Goal: Information Seeking & Learning: Learn about a topic

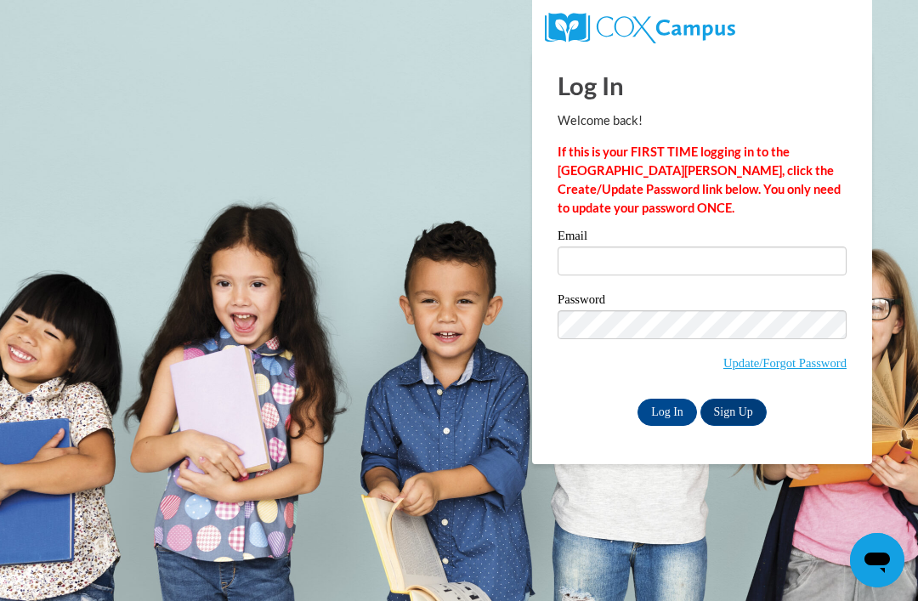
click at [639, 258] on input "Email" at bounding box center [701, 260] width 289 height 29
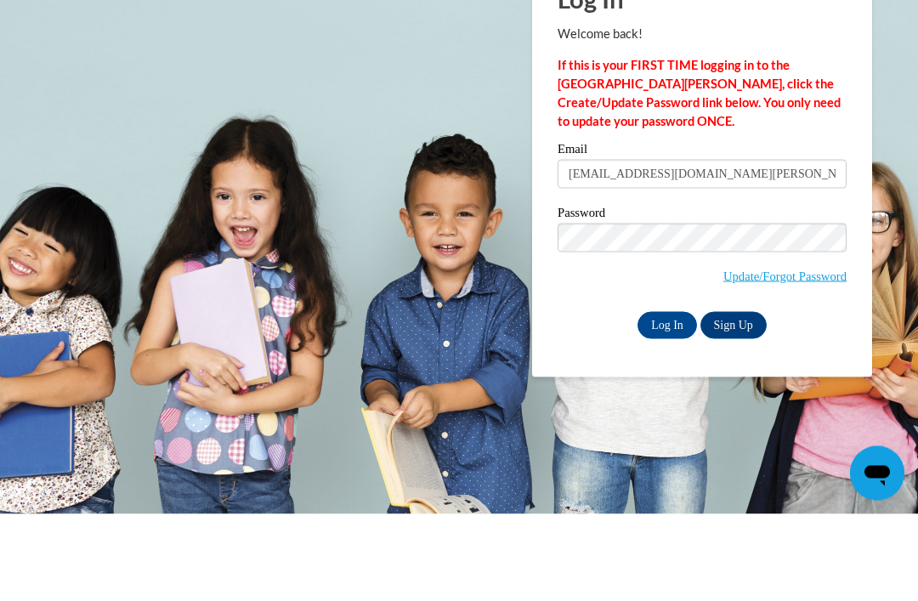
type input "amajors3@student.clayton.edu"
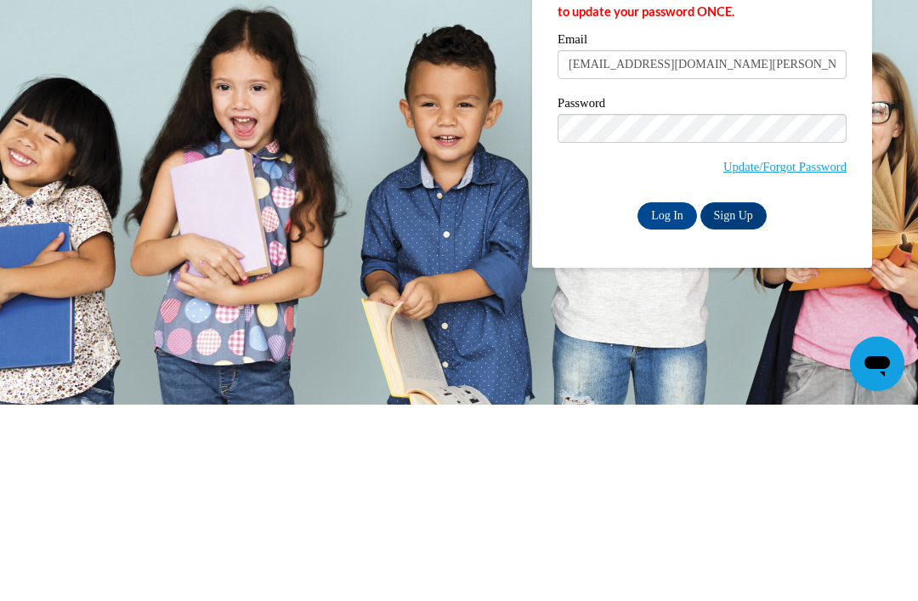
click at [651, 399] on input "Log In" at bounding box center [666, 412] width 59 height 27
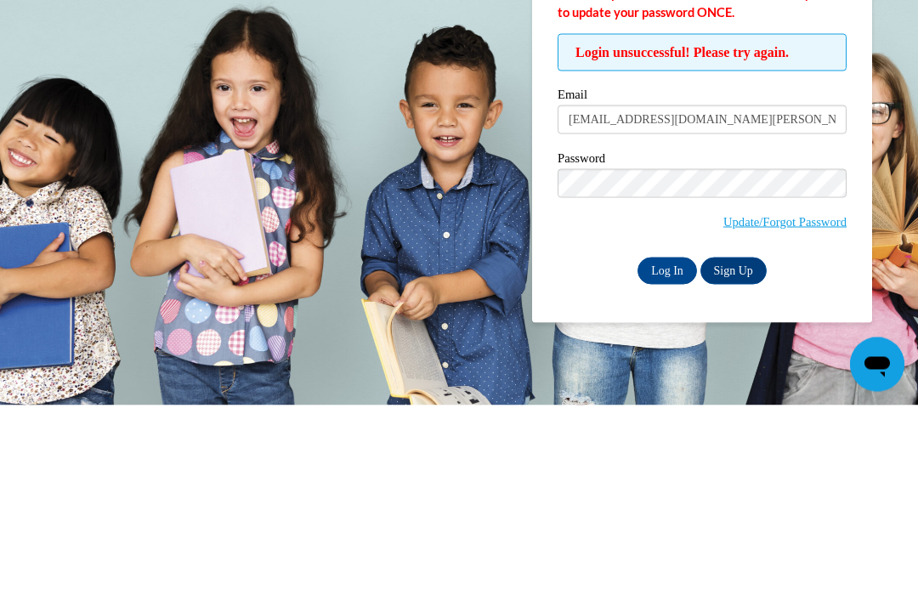
click at [667, 453] on input "Log In" at bounding box center [666, 466] width 59 height 27
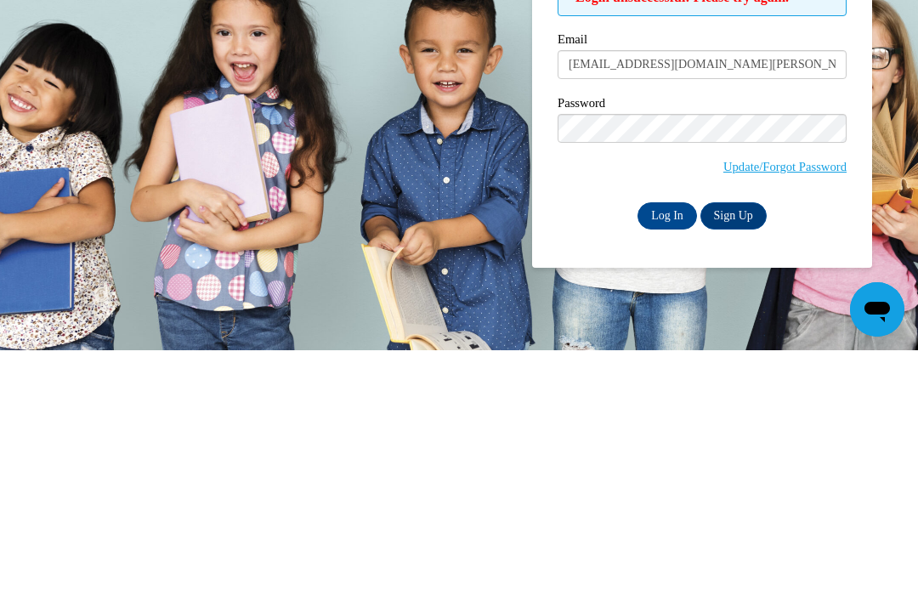
click at [666, 453] on input "Log In" at bounding box center [666, 466] width 59 height 27
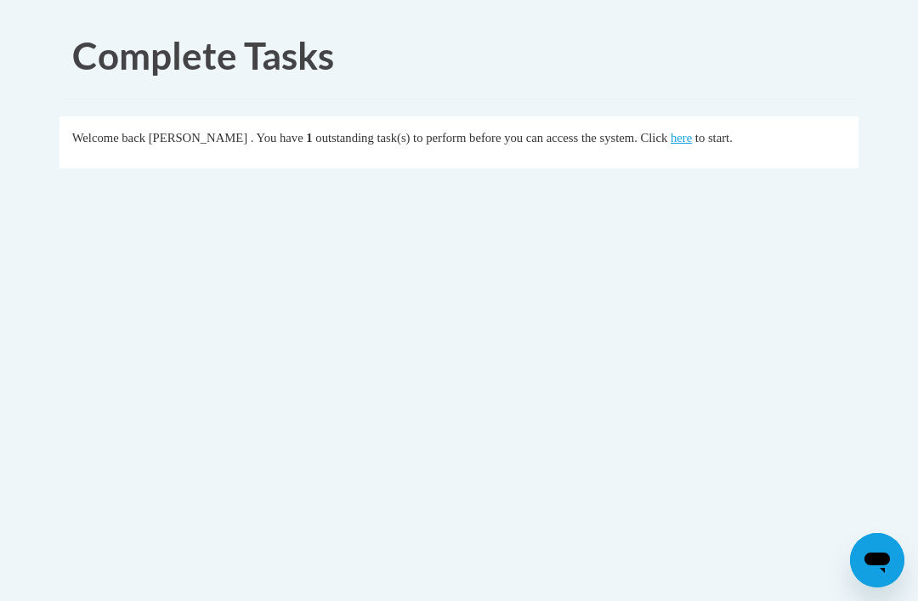
click at [670, 138] on link "here" at bounding box center [680, 138] width 21 height 14
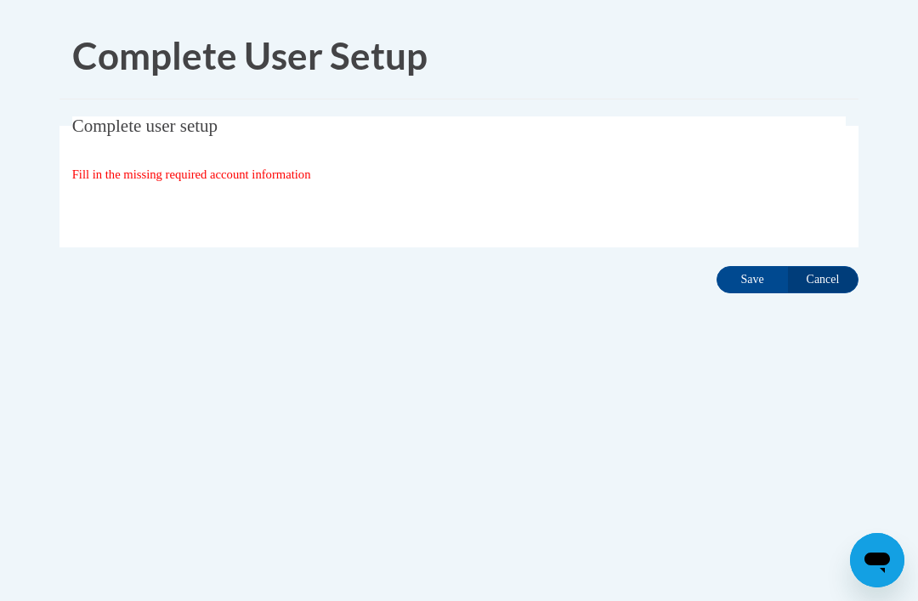
click at [748, 284] on input "Save" at bounding box center [751, 279] width 71 height 27
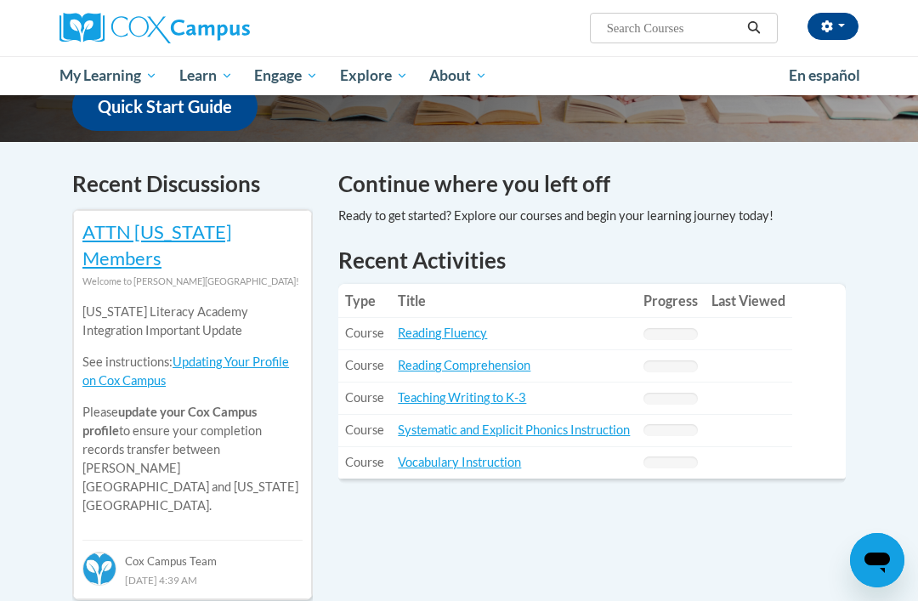
scroll to position [471, 0]
click at [461, 326] on link "Reading Fluency" at bounding box center [442, 333] width 89 height 14
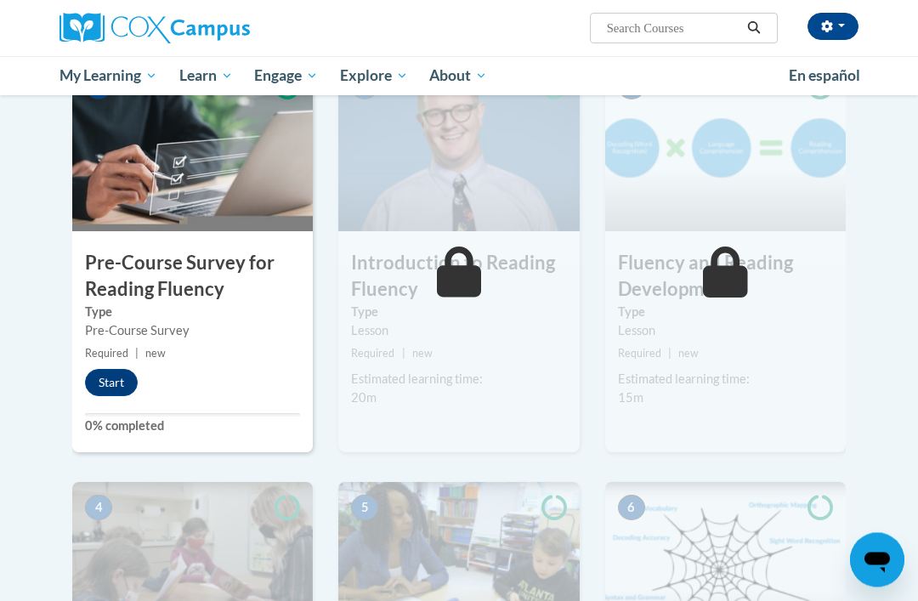
scroll to position [357, 0]
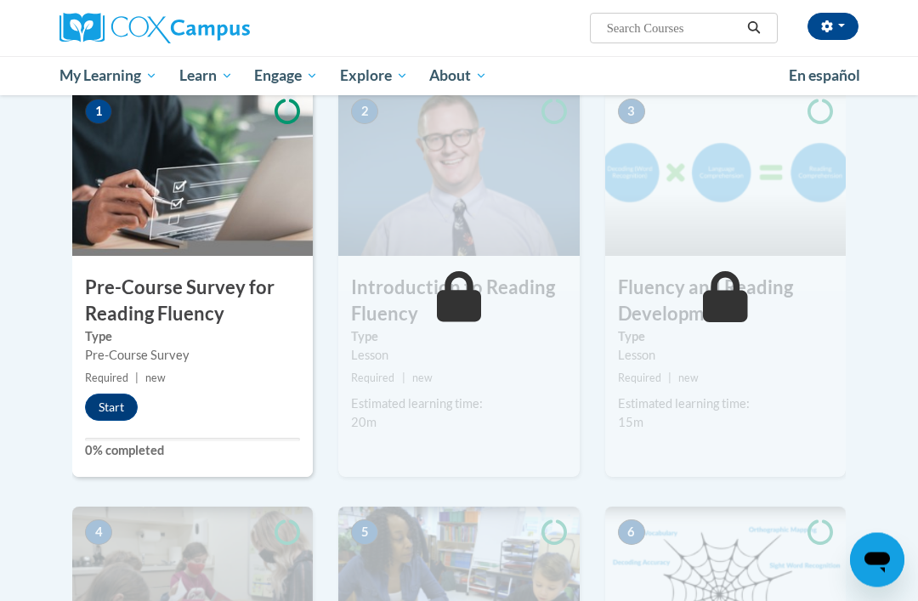
click at [271, 419] on div "1 Pre-Course Survey for Reading Fluency Type Pre-Course Survey Required | new S…" at bounding box center [192, 282] width 240 height 391
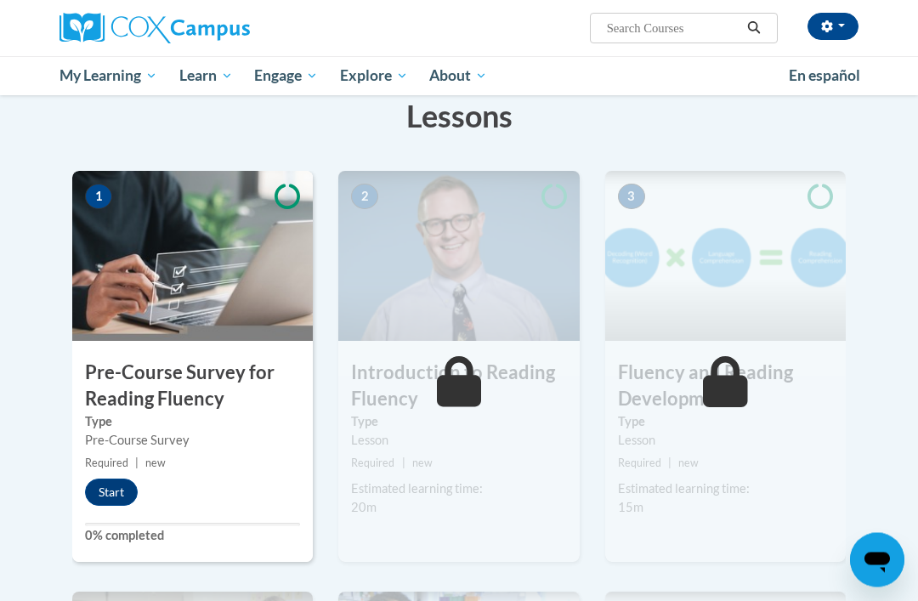
scroll to position [270, 0]
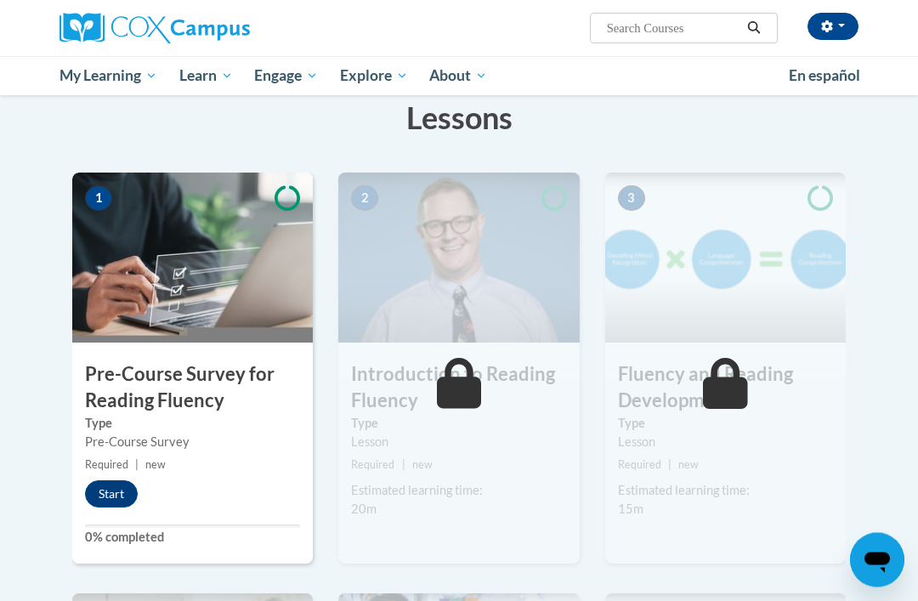
click at [253, 440] on div "Pre-Course Survey" at bounding box center [192, 442] width 215 height 19
click at [127, 482] on button "Start" at bounding box center [111, 493] width 53 height 27
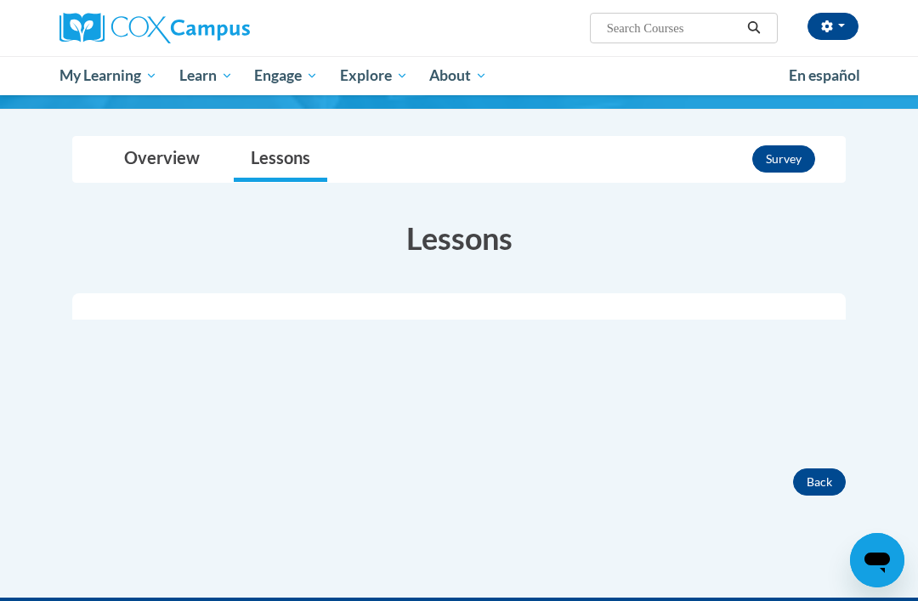
scroll to position [174, 0]
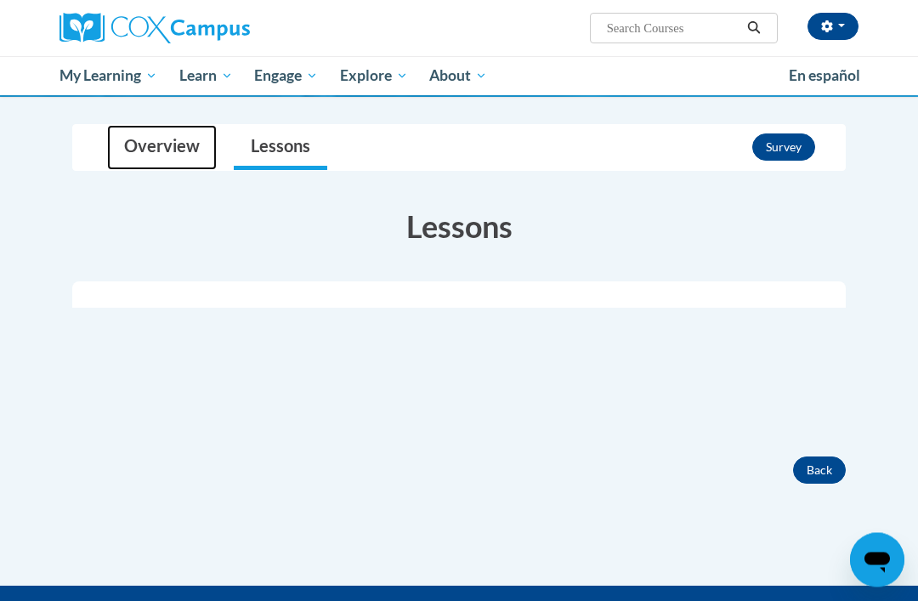
click at [182, 148] on link "Overview" at bounding box center [162, 148] width 110 height 45
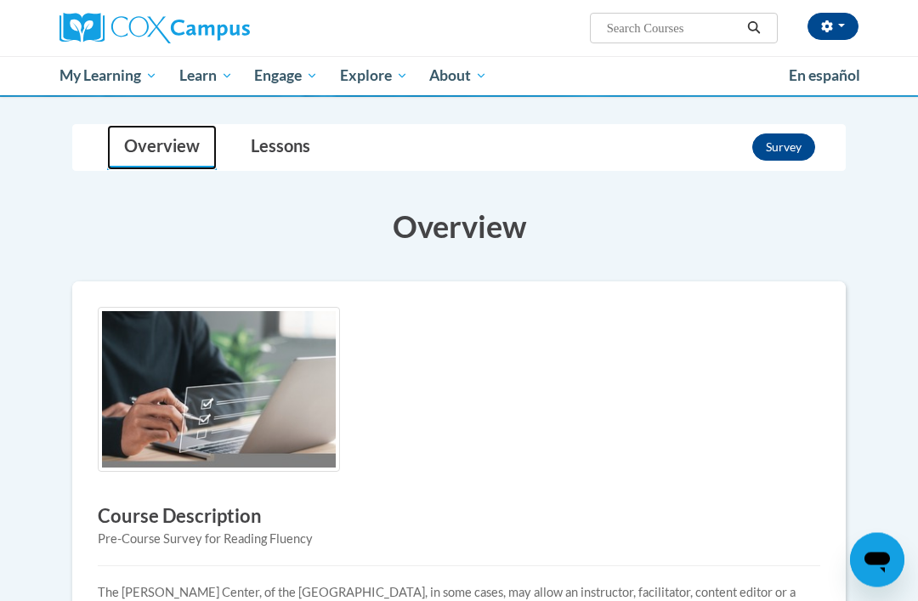
scroll to position [175, 0]
click at [772, 150] on button "Survey" at bounding box center [783, 146] width 63 height 27
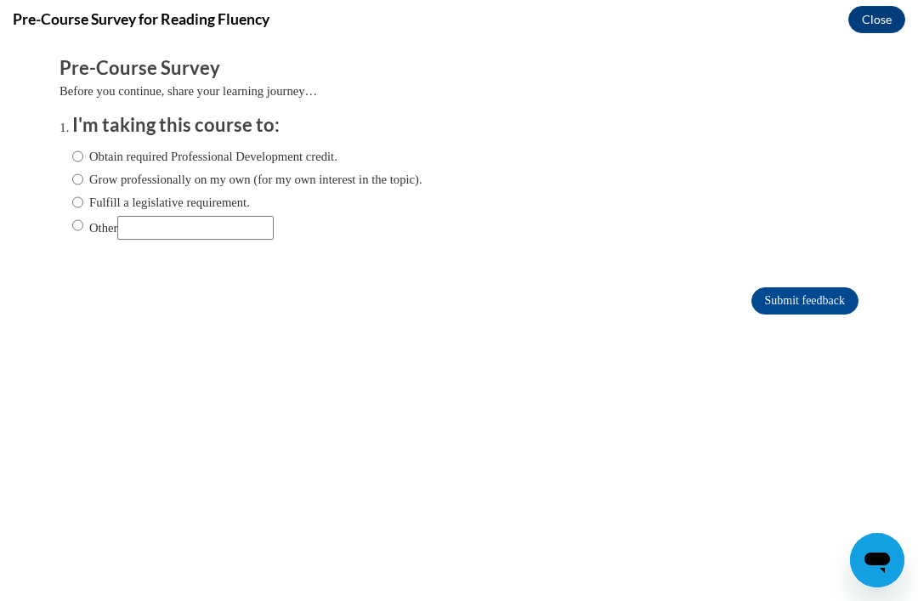
scroll to position [0, 0]
click at [77, 157] on input "Obtain required Professional Development credit." at bounding box center [77, 156] width 11 height 19
radio input "true"
click at [773, 288] on input "Submit feedback" at bounding box center [804, 300] width 107 height 27
click at [793, 295] on input "Submit feedback" at bounding box center [804, 300] width 107 height 27
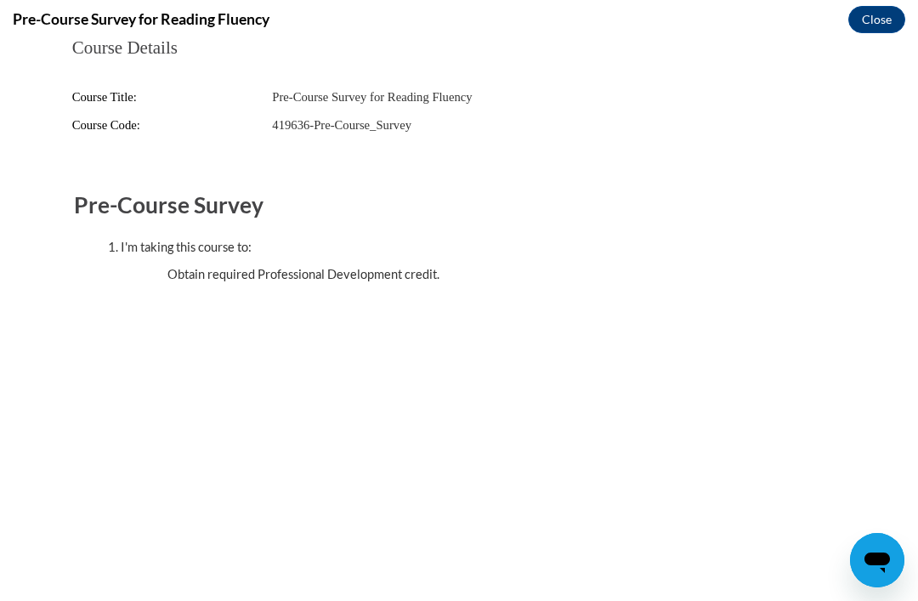
click at [835, 49] on legend "Course Details" at bounding box center [459, 48] width 774 height 20
click at [871, 16] on button "Close" at bounding box center [876, 19] width 57 height 27
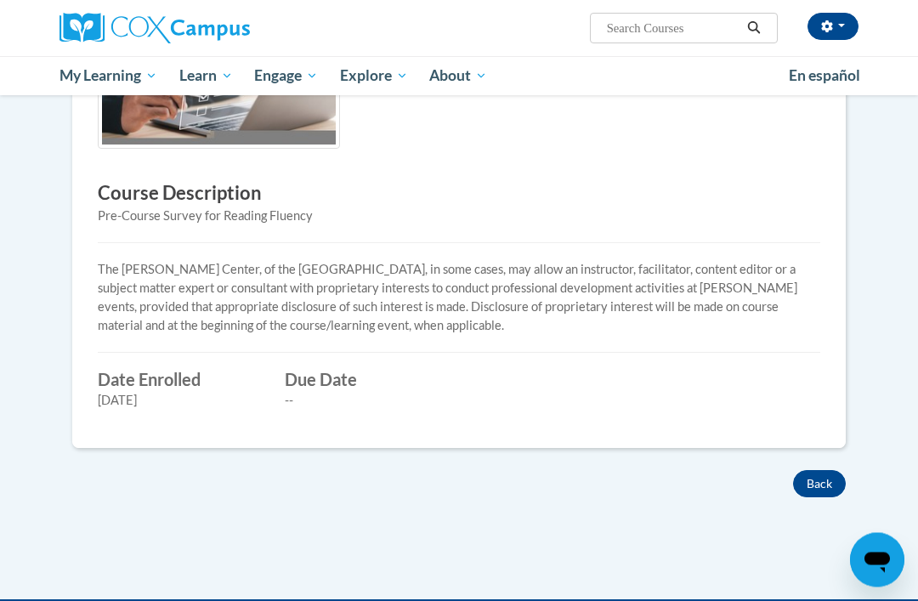
scroll to position [509, 0]
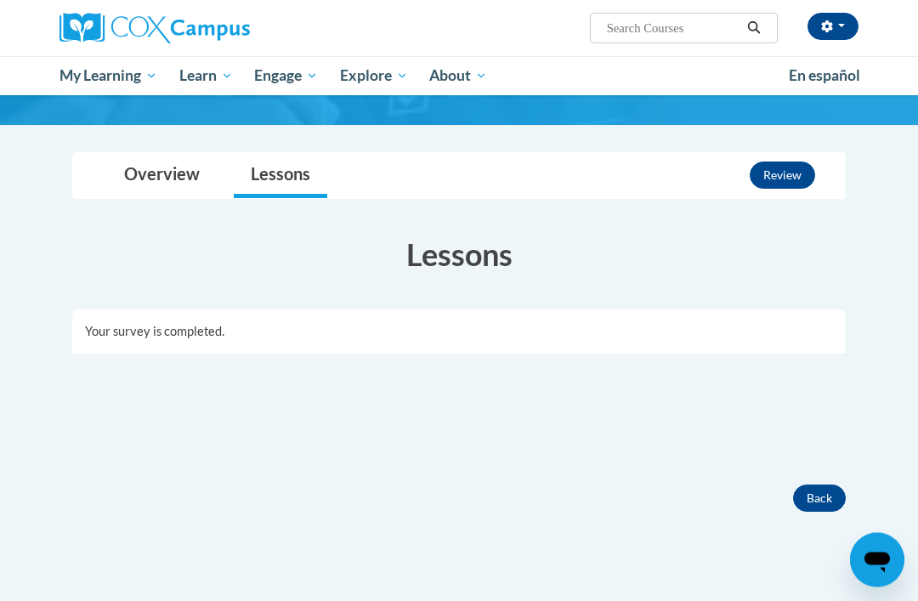
scroll to position [145, 0]
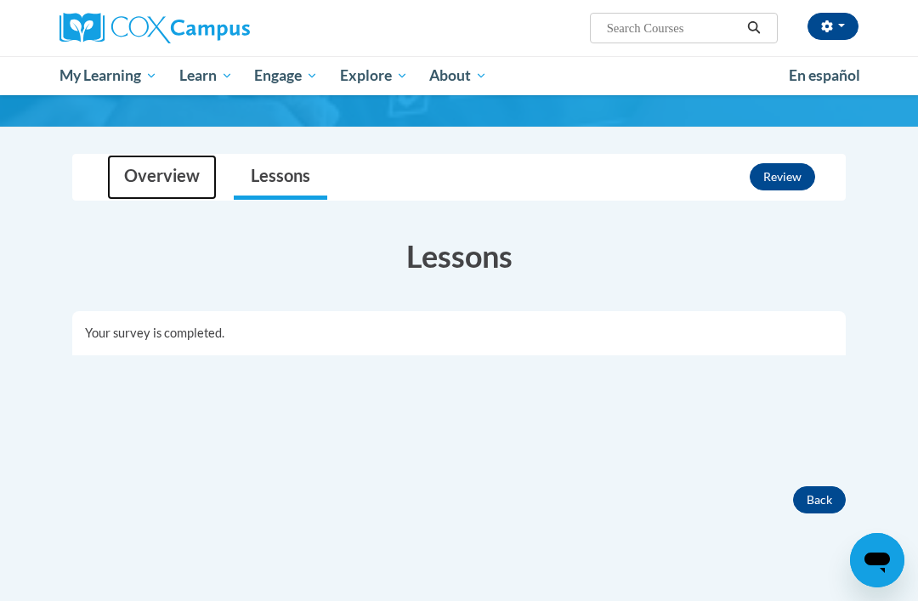
click at [161, 161] on link "Overview" at bounding box center [162, 177] width 110 height 45
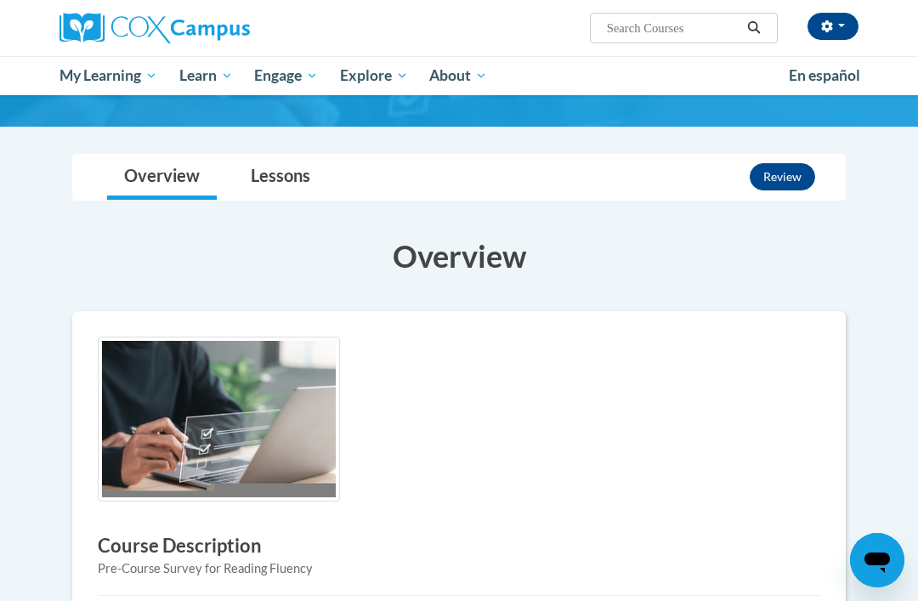
click at [789, 181] on button "Review" at bounding box center [781, 176] width 65 height 27
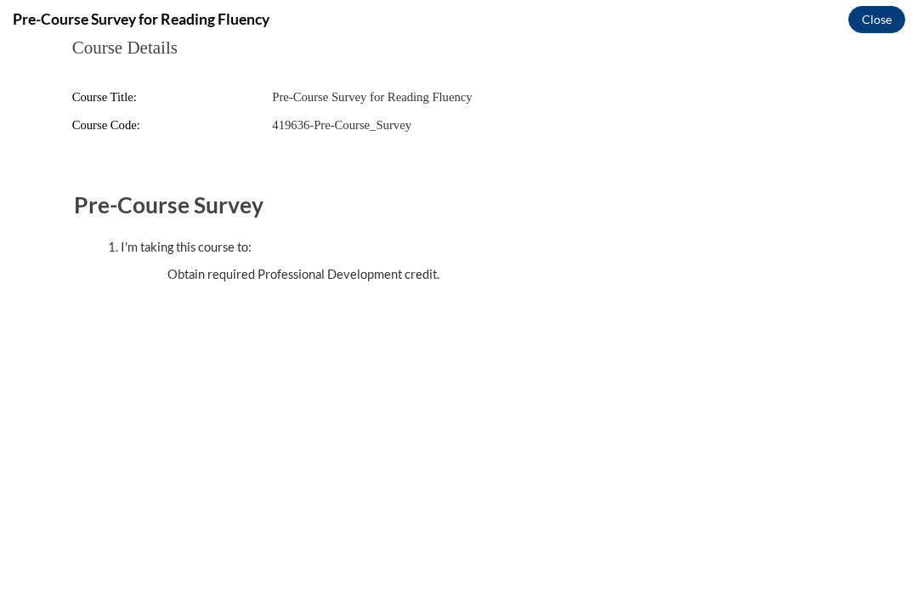
scroll to position [0, 0]
click at [878, 8] on button "Close" at bounding box center [876, 19] width 57 height 27
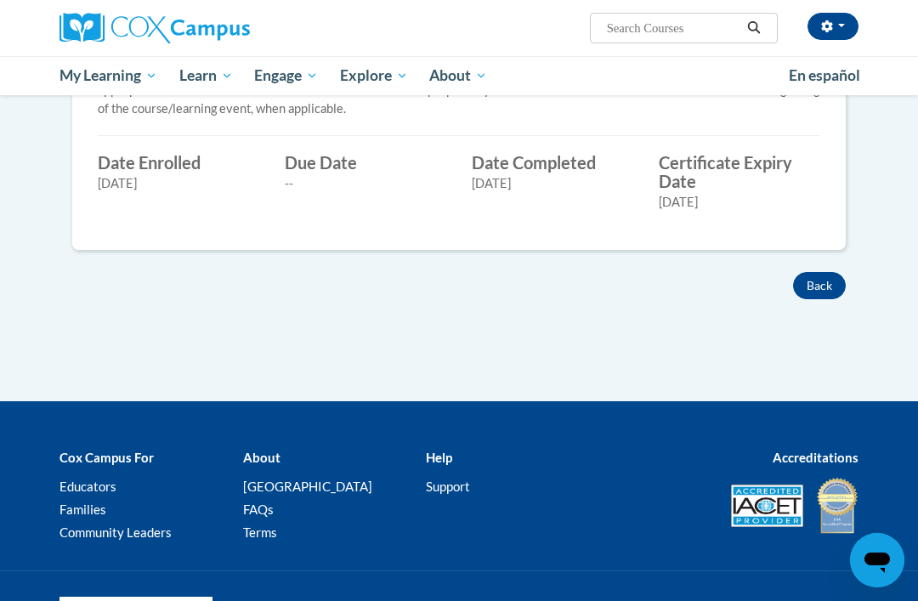
scroll to position [738, 0]
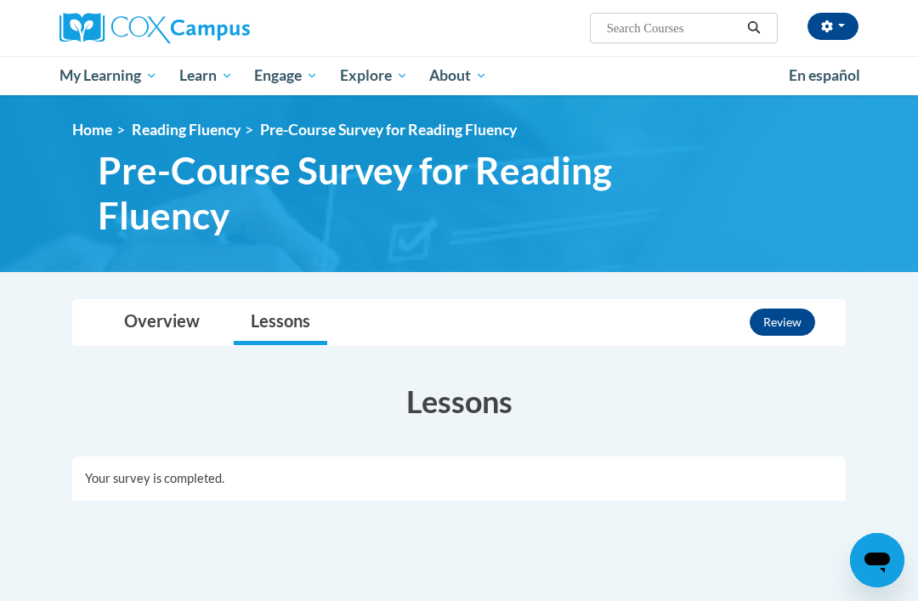
click at [0, 0] on span "My Course Progress" at bounding box center [0, 0] width 0 height 0
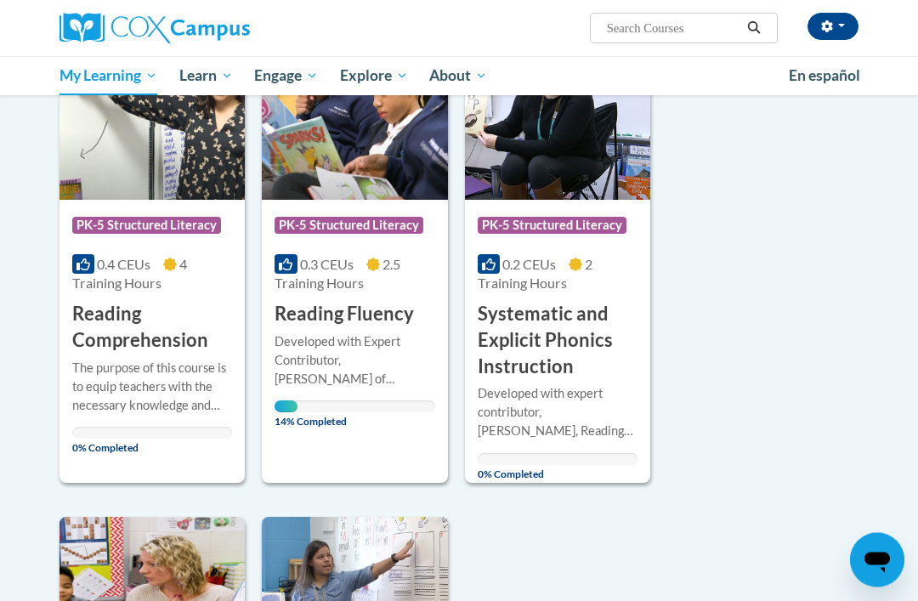
scroll to position [284, 0]
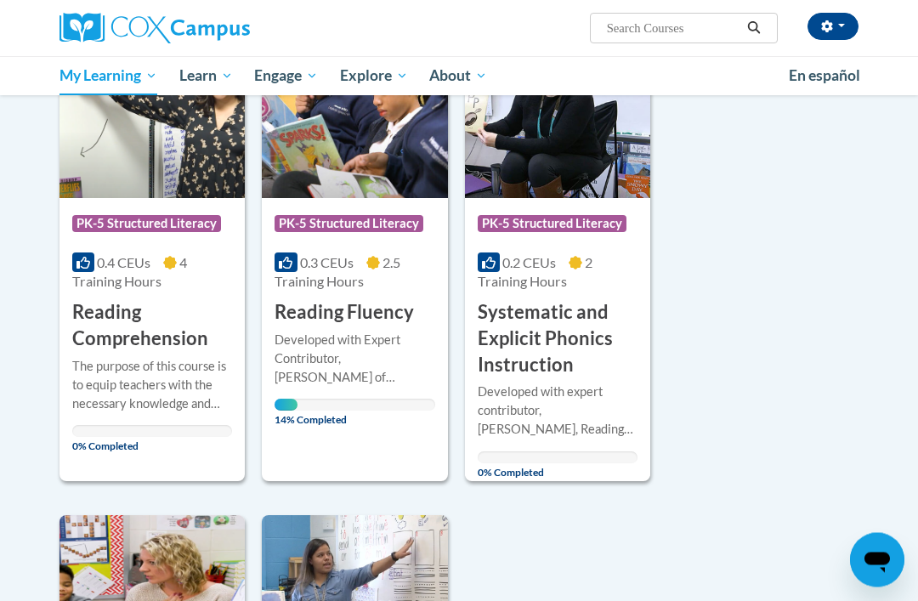
click at [376, 306] on h3 "Reading Fluency" at bounding box center [343, 313] width 139 height 26
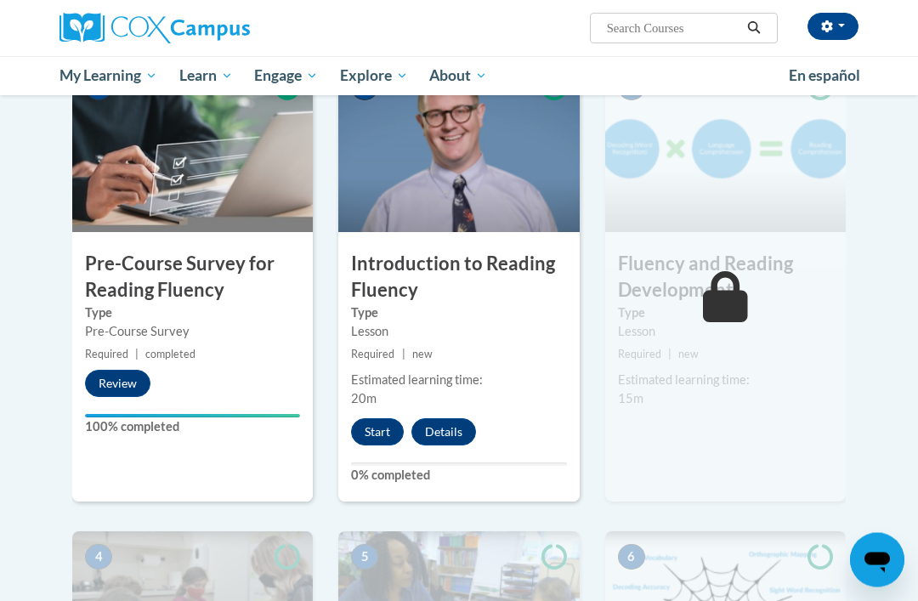
scroll to position [393, 0]
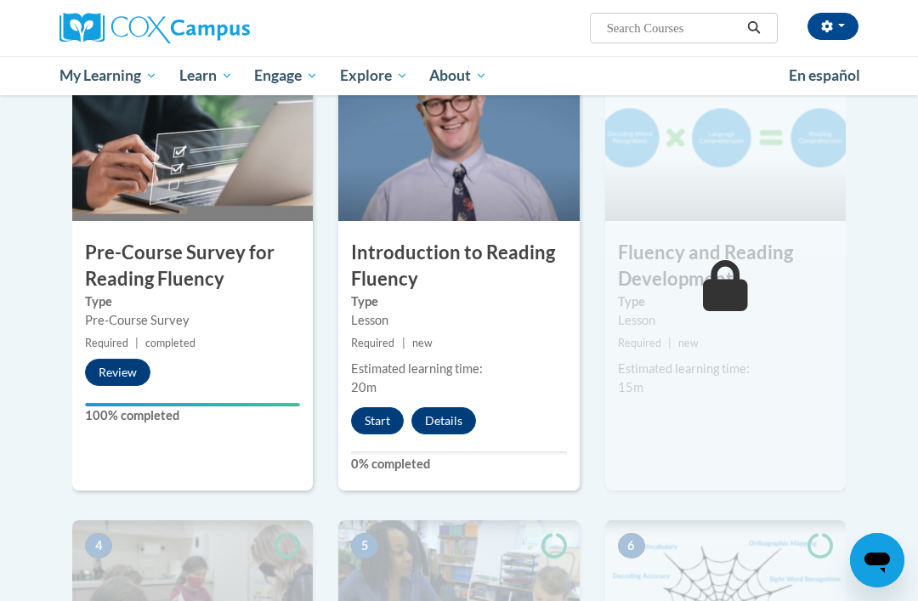
click at [384, 420] on button "Start" at bounding box center [377, 420] width 53 height 27
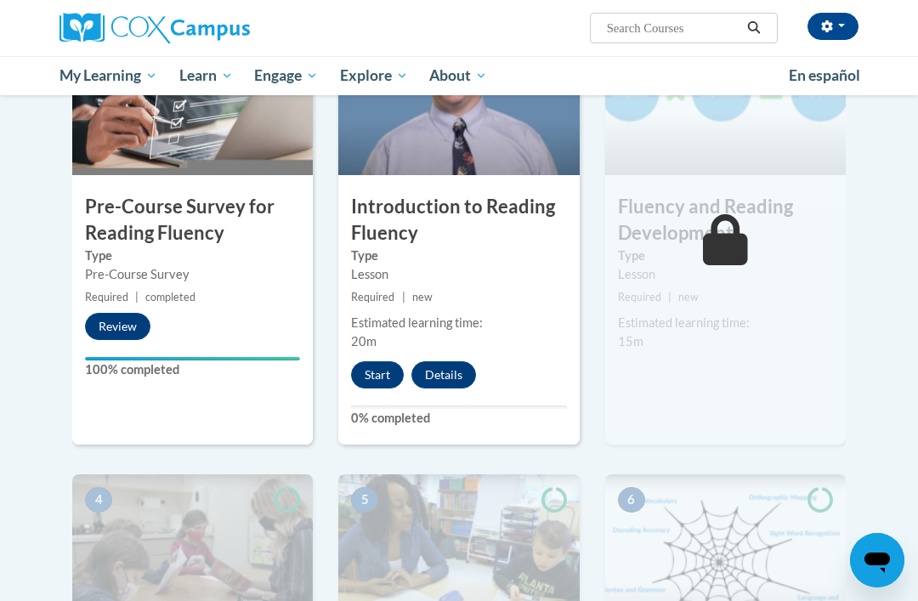
scroll to position [447, 0]
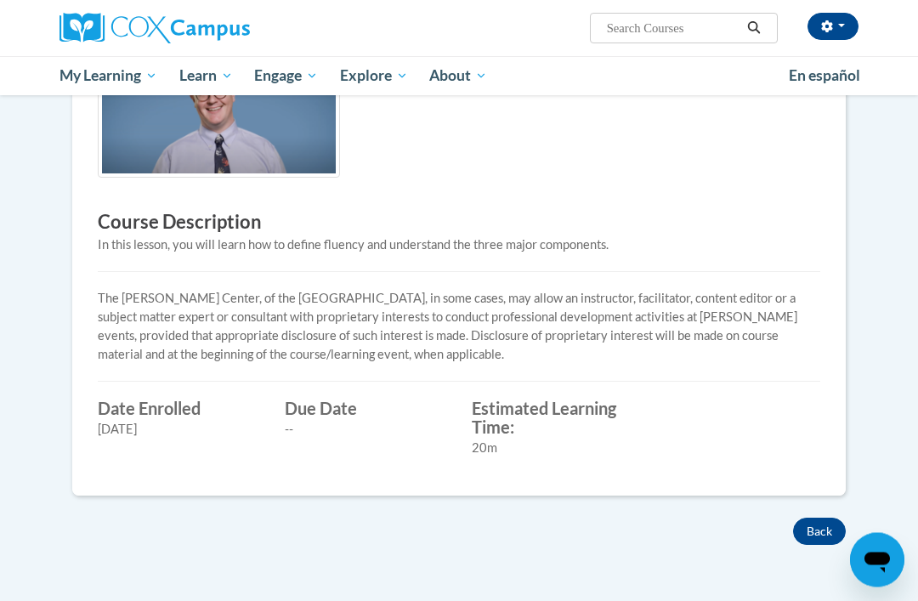
scroll to position [384, 0]
click at [676, 426] on div "Type Lesson Date Enrolled [DATE] Due Date -- Estimated Learning Time: 20m" at bounding box center [459, 428] width 748 height 59
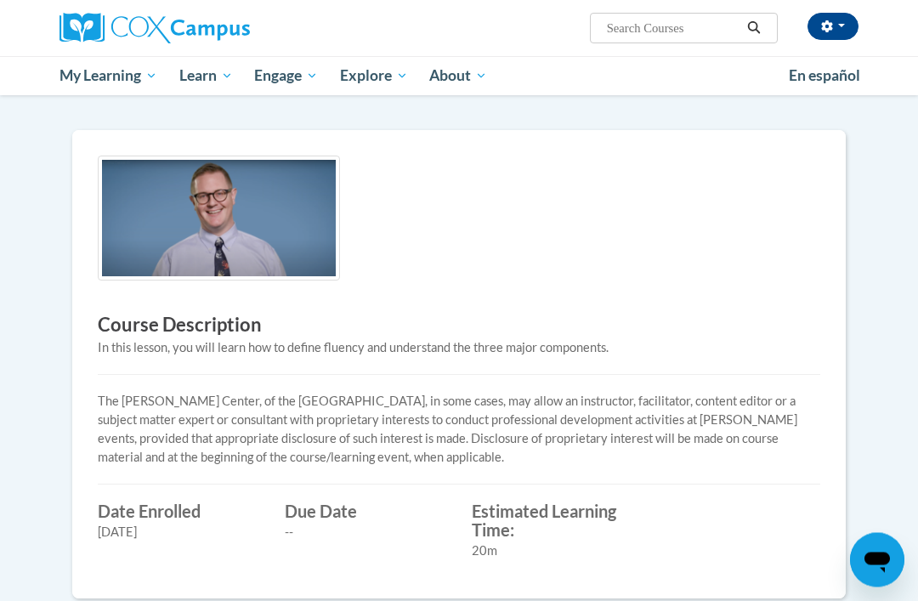
scroll to position [271, 0]
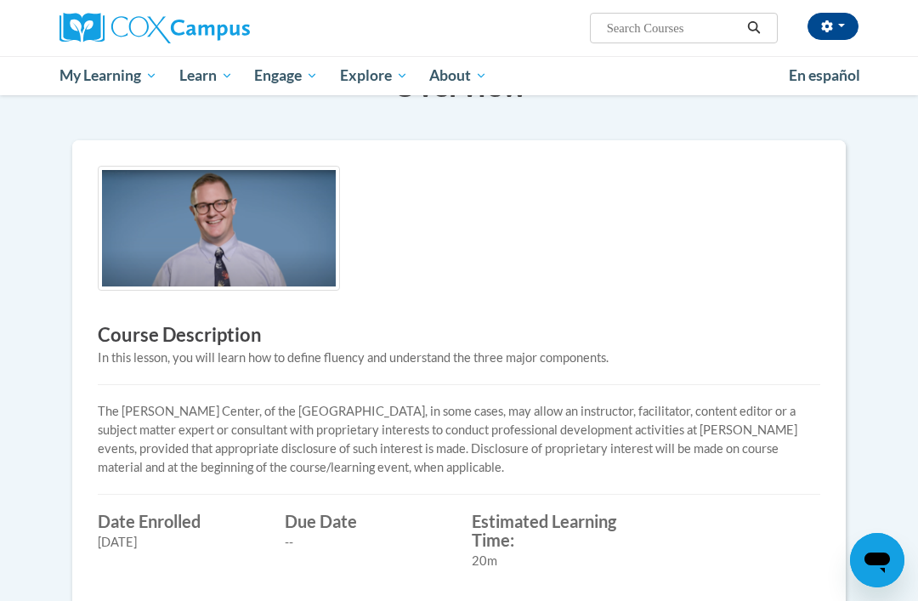
click at [252, 246] on img at bounding box center [219, 228] width 242 height 125
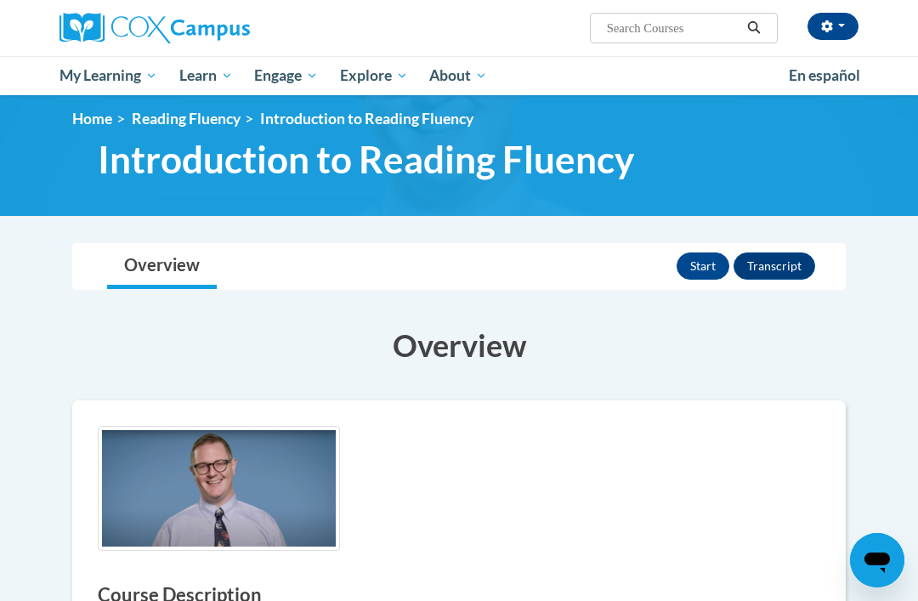
scroll to position [0, 0]
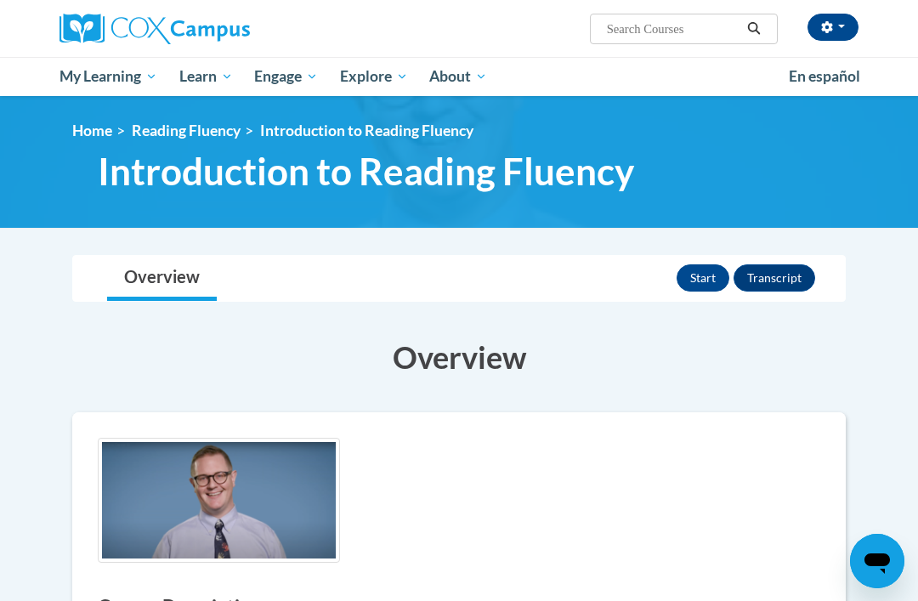
click at [704, 279] on button "Start" at bounding box center [702, 276] width 53 height 27
